Goal: Task Accomplishment & Management: Complete application form

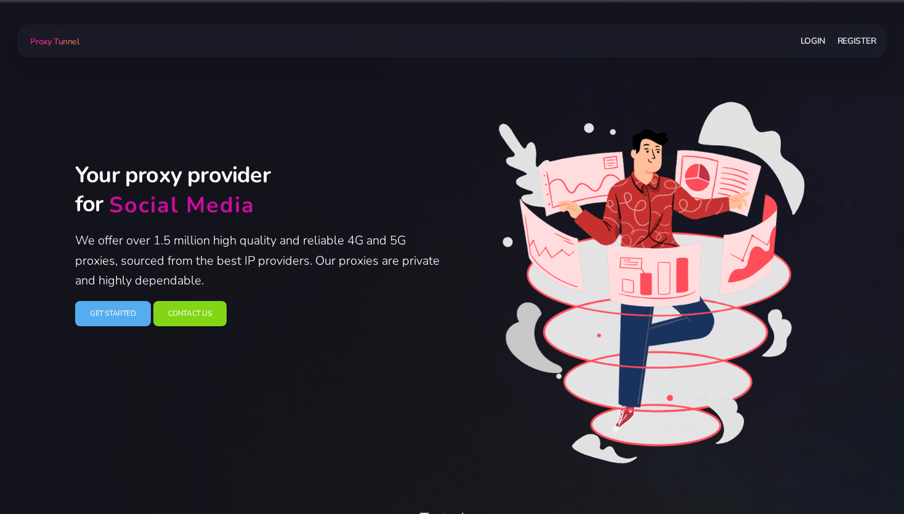
click at [861, 39] on link "Register" at bounding box center [856, 41] width 39 height 23
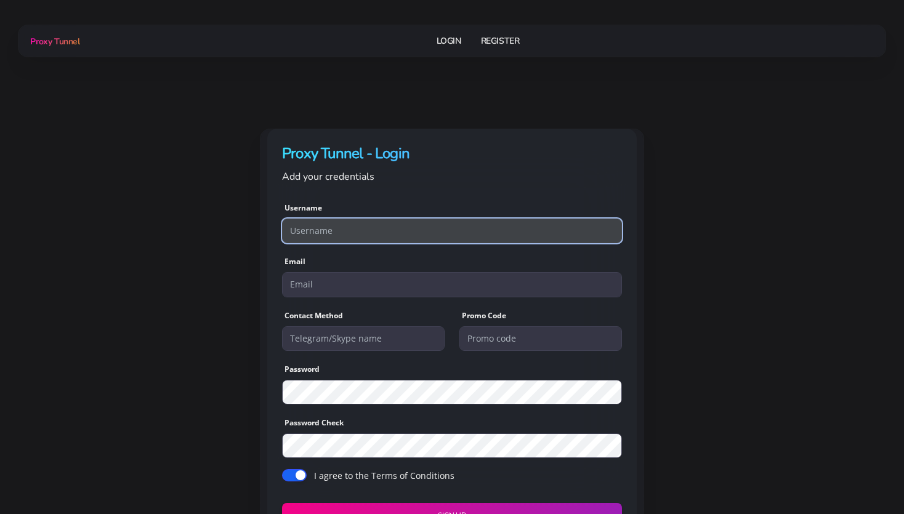
click at [318, 230] on input "text" at bounding box center [452, 231] width 340 height 25
paste input "[EMAIL_ADDRESS][DOMAIN_NAME]"
drag, startPoint x: 340, startPoint y: 231, endPoint x: 385, endPoint y: 229, distance: 45.0
click at [385, 229] on input "irenemunoz@dr.com" at bounding box center [452, 231] width 340 height 25
type input "irenemunoz"
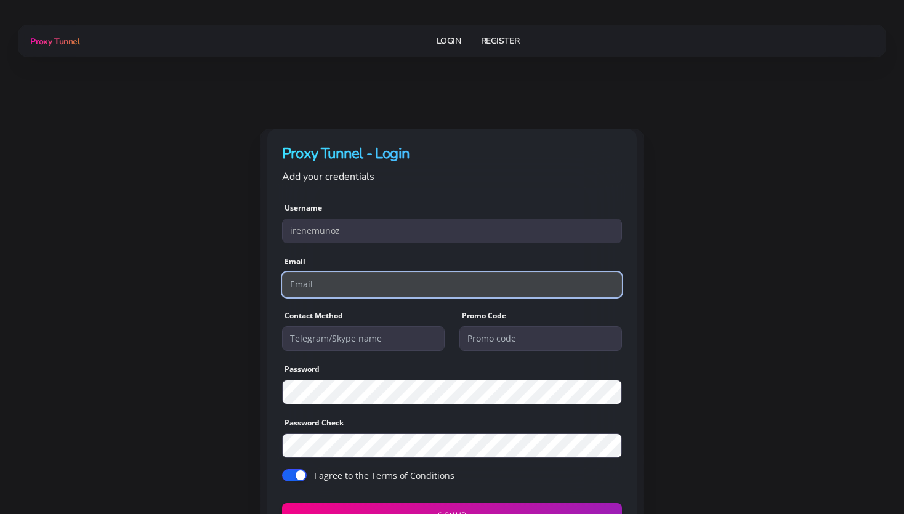
click at [334, 275] on input "email" at bounding box center [452, 284] width 340 height 25
paste input "irenemunoz@dr.com"
type input "irenemunoz@dr.com"
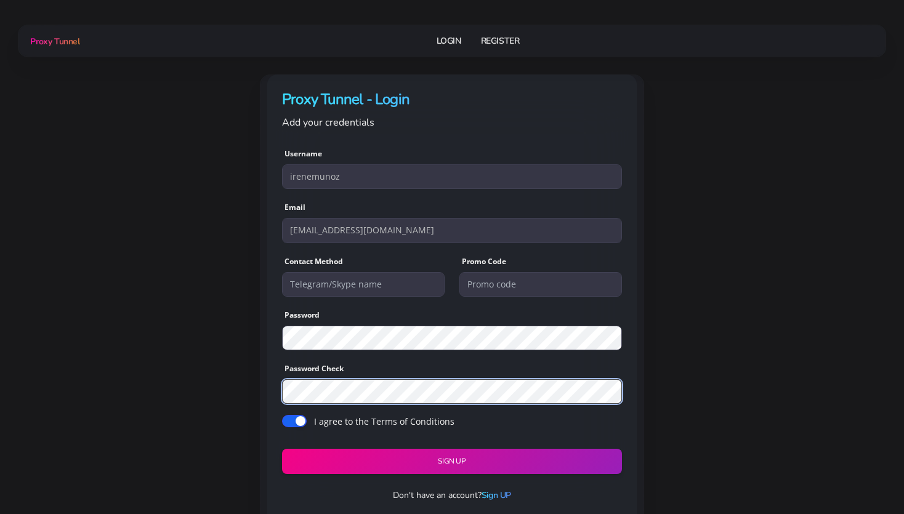
scroll to position [68, 0]
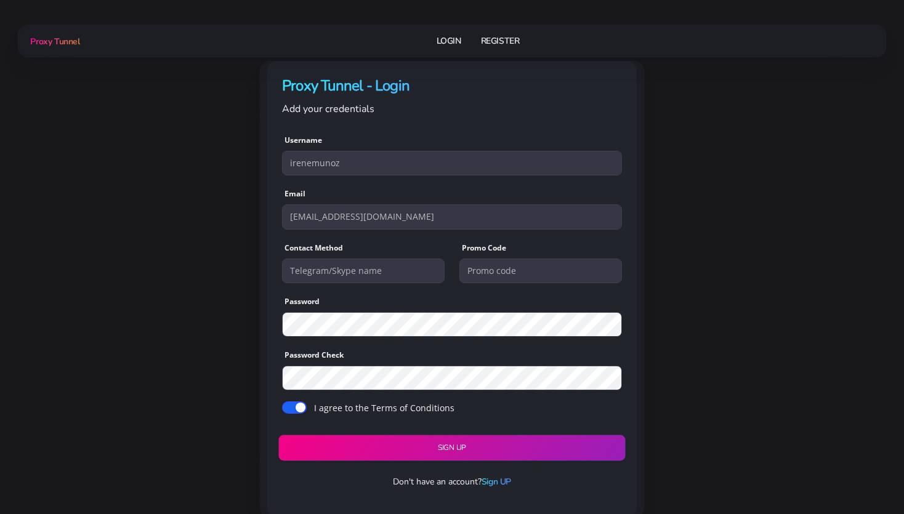
click at [435, 443] on button "Sign UP" at bounding box center [451, 448] width 347 height 26
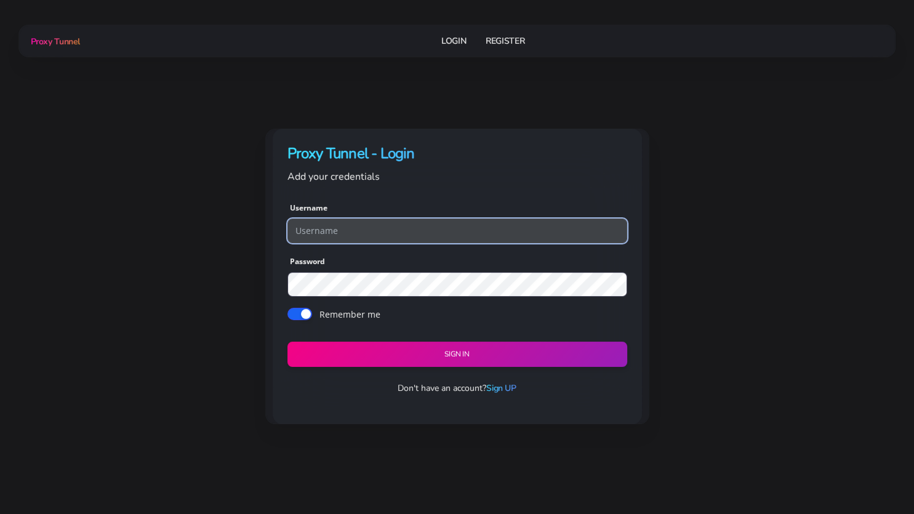
click at [313, 231] on input "text" at bounding box center [458, 231] width 340 height 25
type input "irenemunoz"
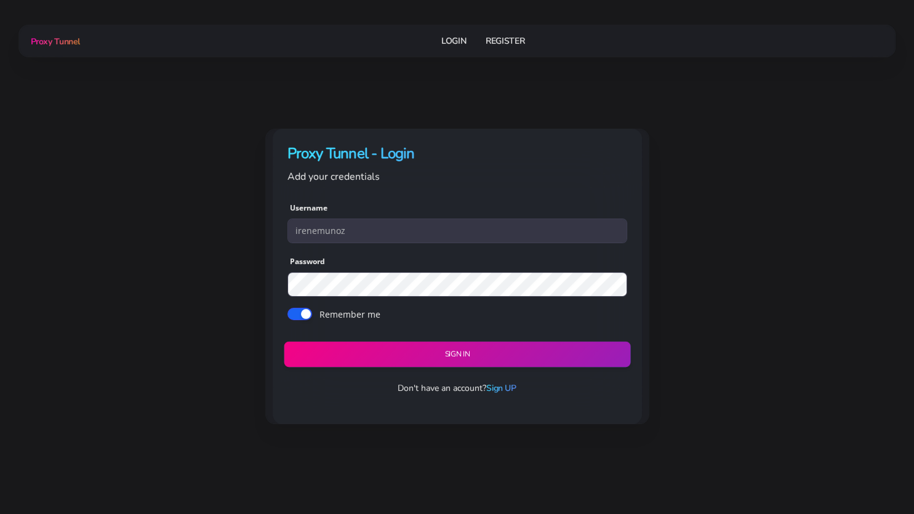
click at [448, 355] on button "Sign in" at bounding box center [457, 355] width 347 height 26
